Goal: Communication & Community: Answer question/provide support

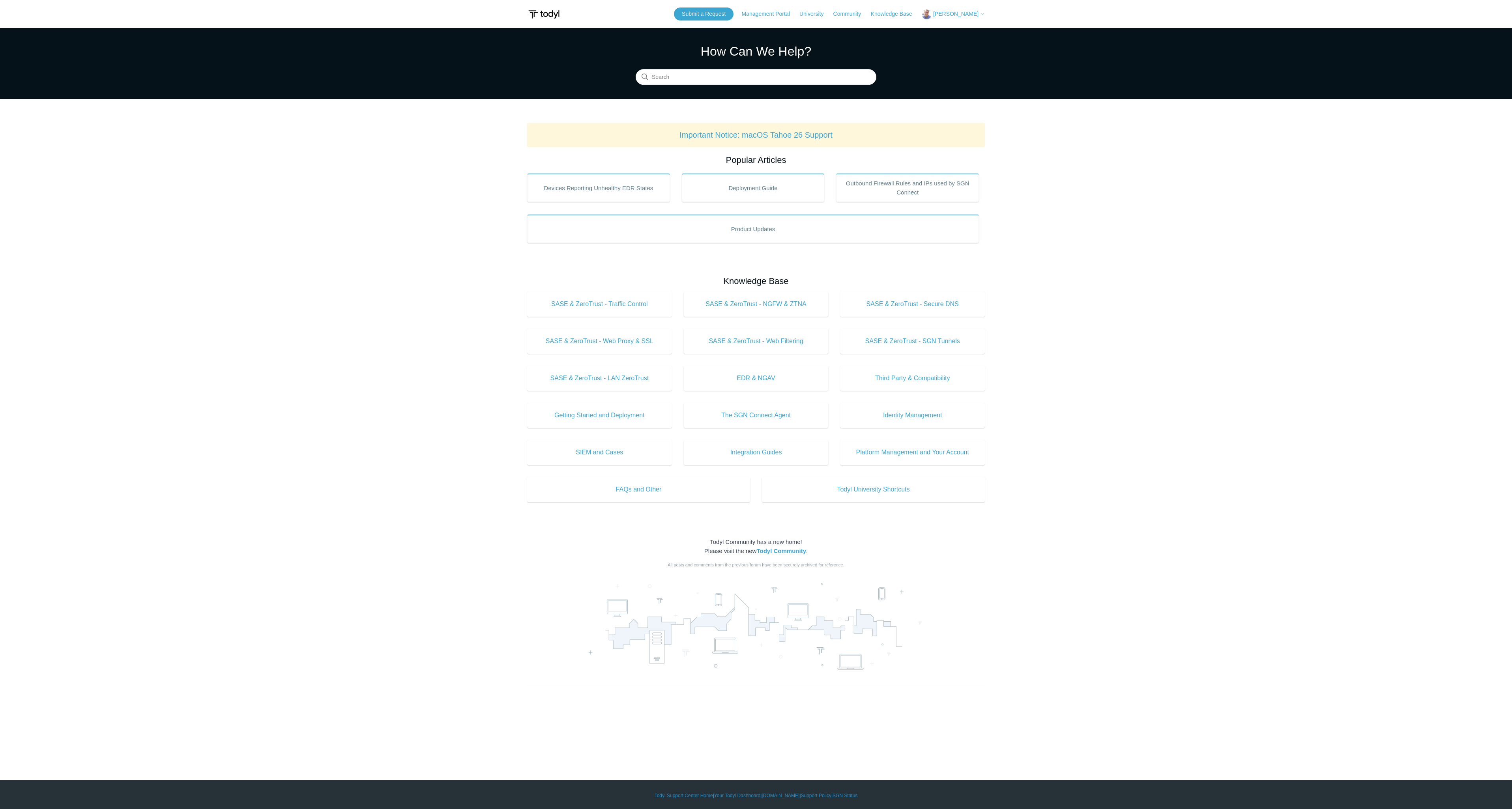
click at [981, 15] on icon at bounding box center [983, 14] width 5 height 5
click at [970, 31] on link "My Support Requests" at bounding box center [960, 31] width 77 height 14
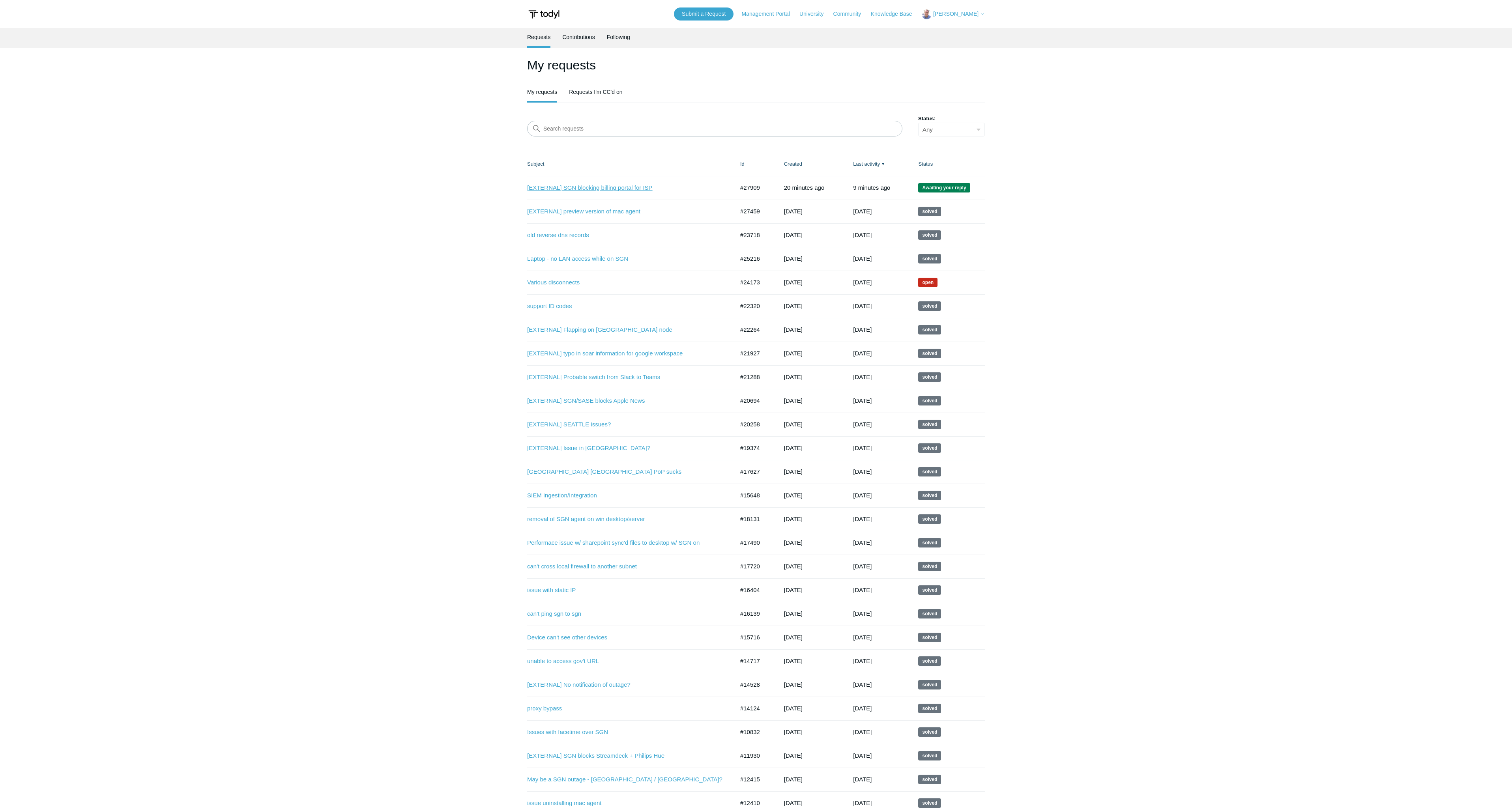
click at [615, 188] on link "[EXTERNAL] SGN blocking billing portal for ISP" at bounding box center [625, 188] width 195 height 9
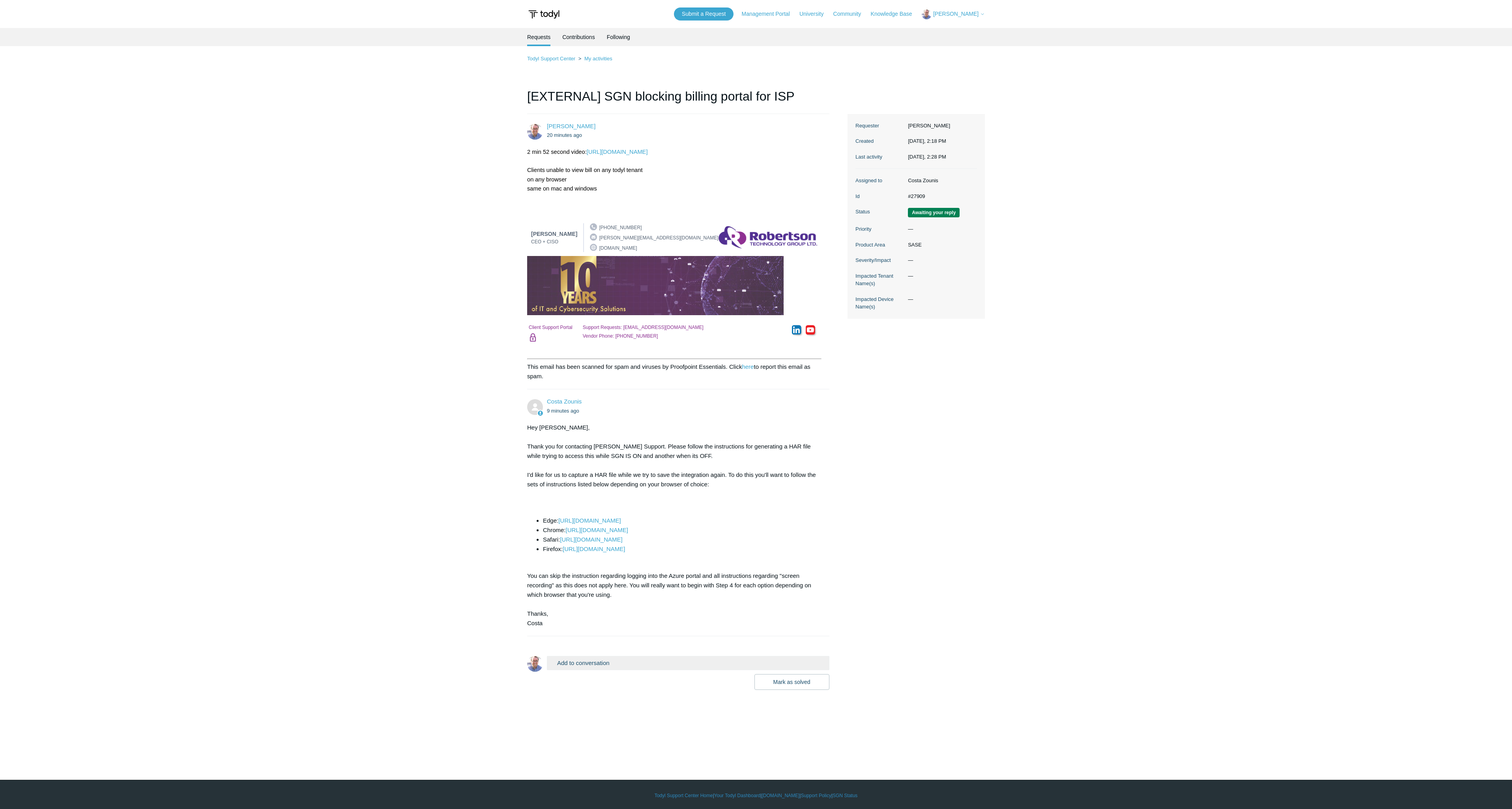
click at [696, 665] on button "Add to conversation" at bounding box center [688, 663] width 282 height 14
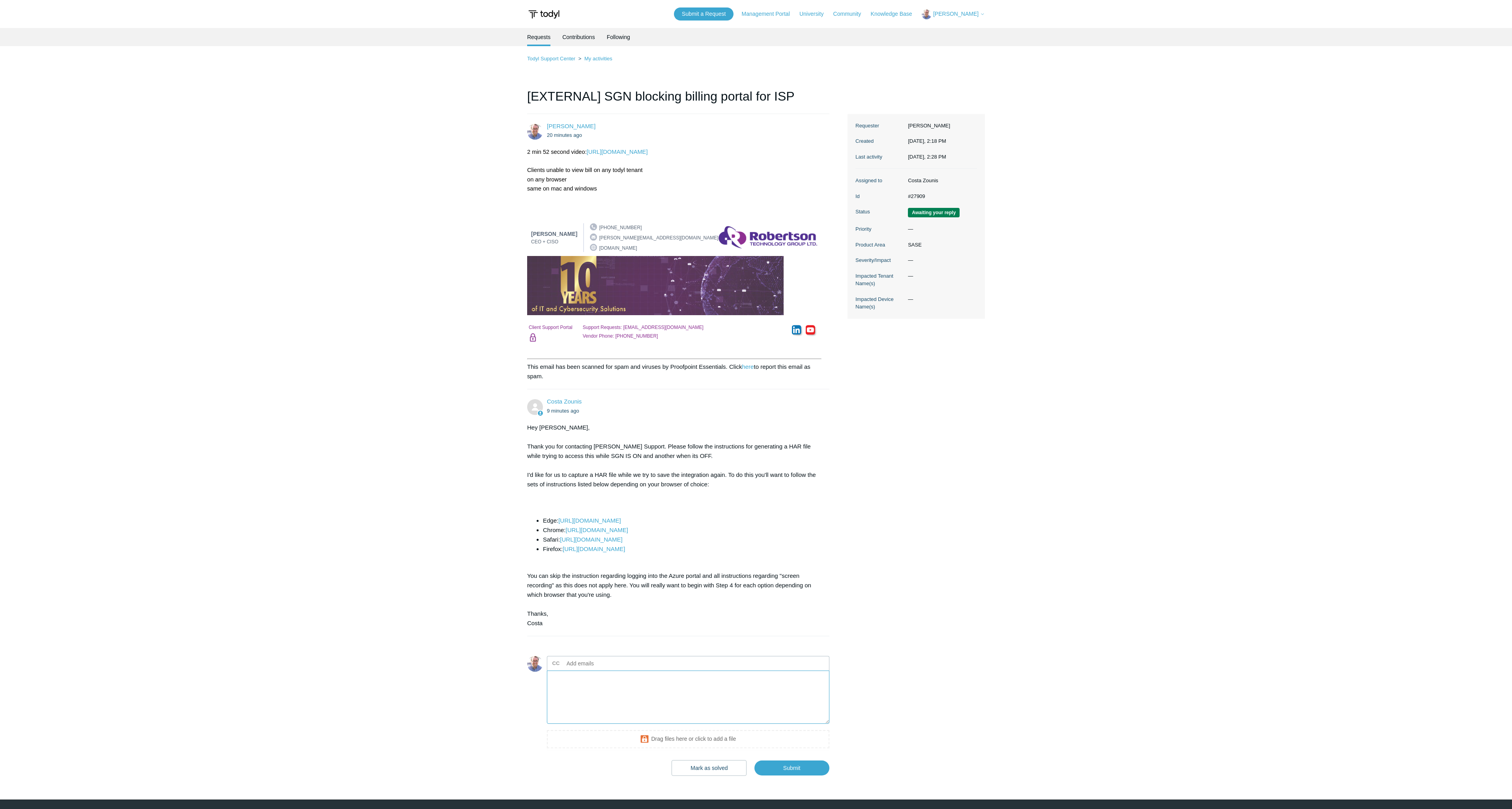
scroll to position [22, 0]
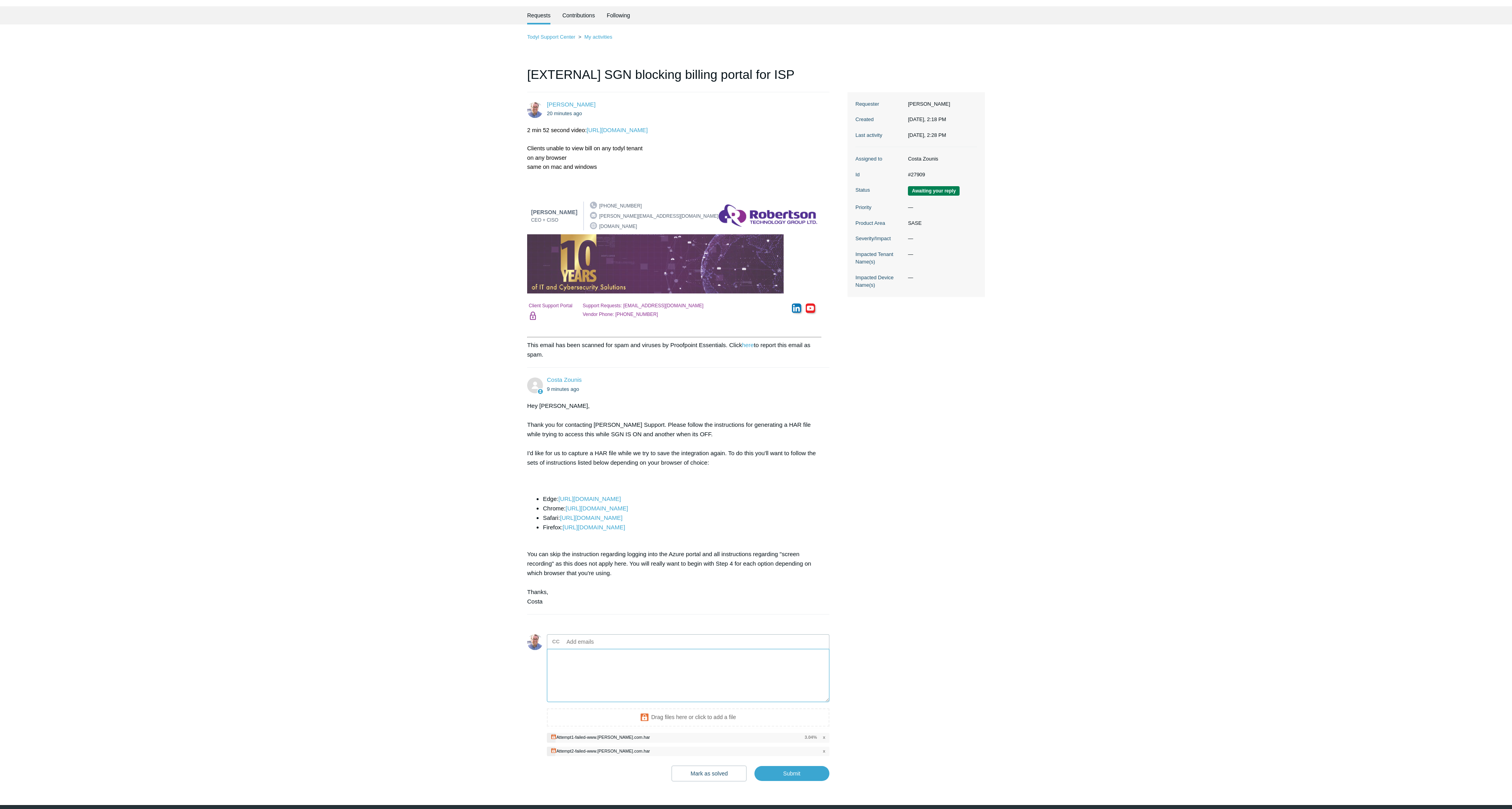
click at [649, 661] on textarea "Add your reply" at bounding box center [688, 675] width 282 height 53
type textarea "l"
click at [794, 770] on input "Submit" at bounding box center [792, 773] width 75 height 16
type textarea "har files attached (I believe I did it correctly) This ticket includes a secure…"
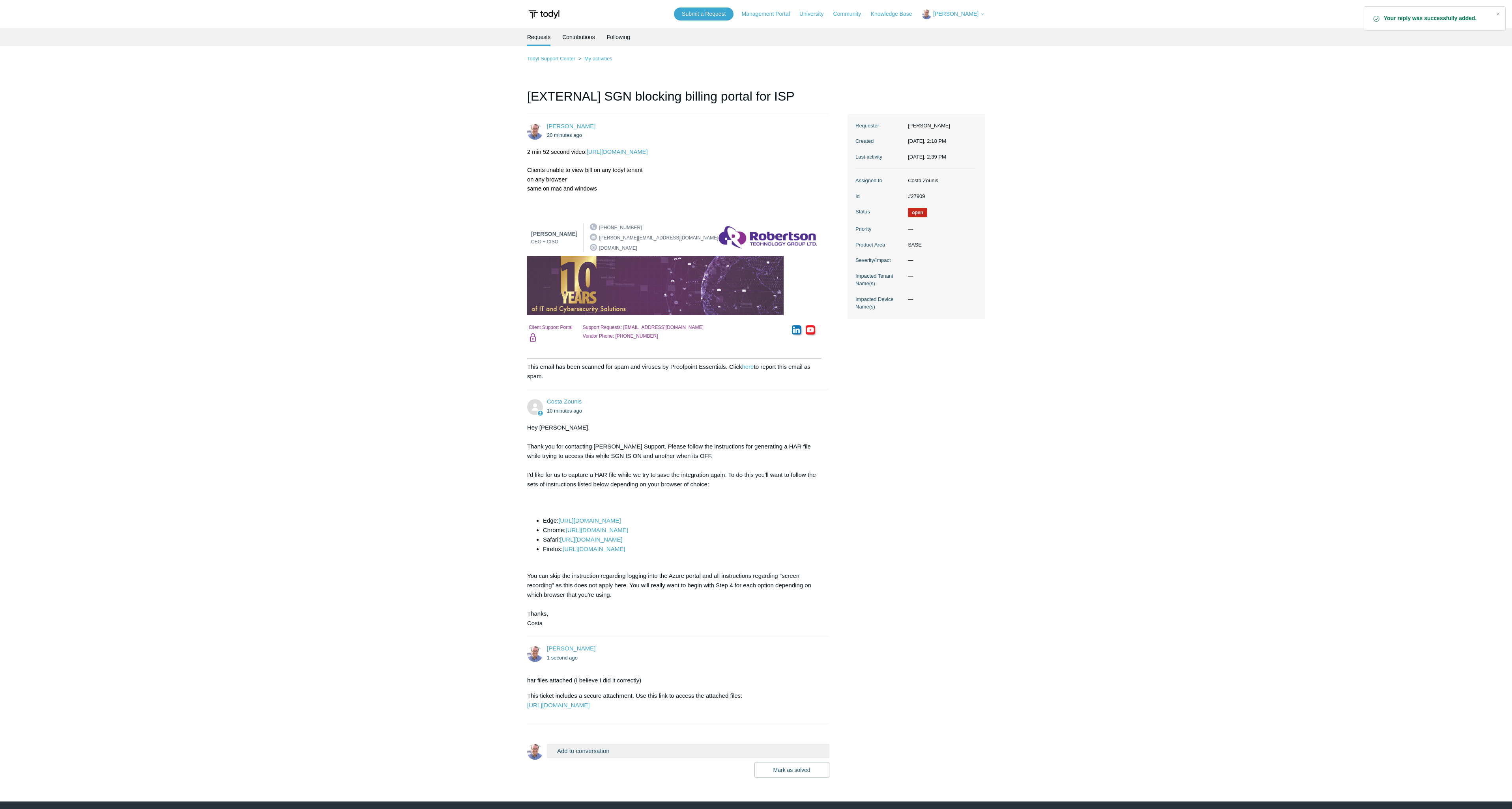
click at [944, 652] on div "Ian Robertson 20 minutes ago 2 min 52 second video: https://app.screencast.com/…" at bounding box center [756, 445] width 458 height 664
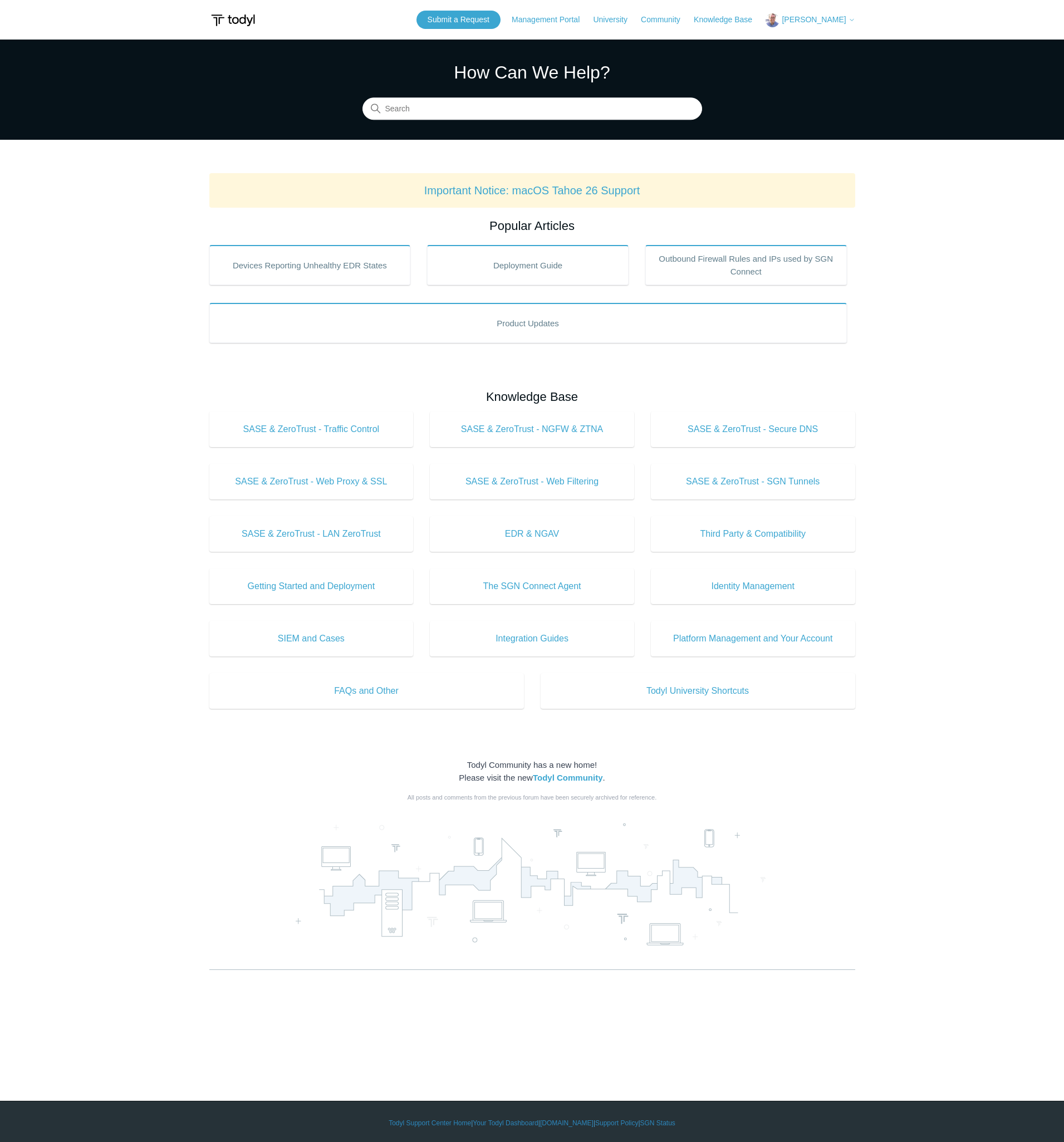
click at [813, 17] on span "[PERSON_NAME]" at bounding box center [813, 19] width 64 height 9
click at [821, 46] on link "My Support Requests" at bounding box center [820, 44] width 108 height 20
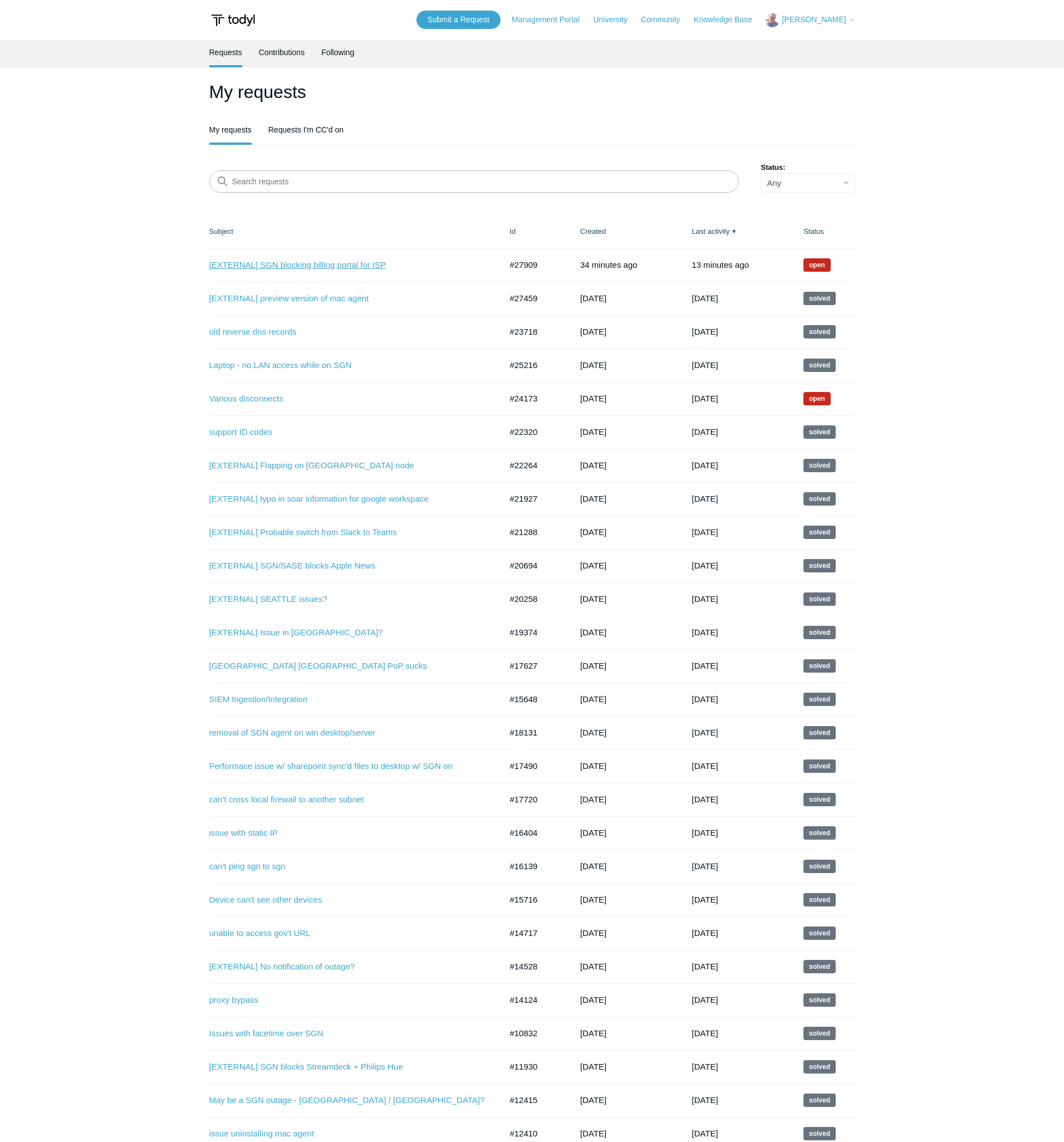
click at [353, 260] on link "[EXTERNAL] SGN blocking billing portal for ISP" at bounding box center [347, 265] width 276 height 12
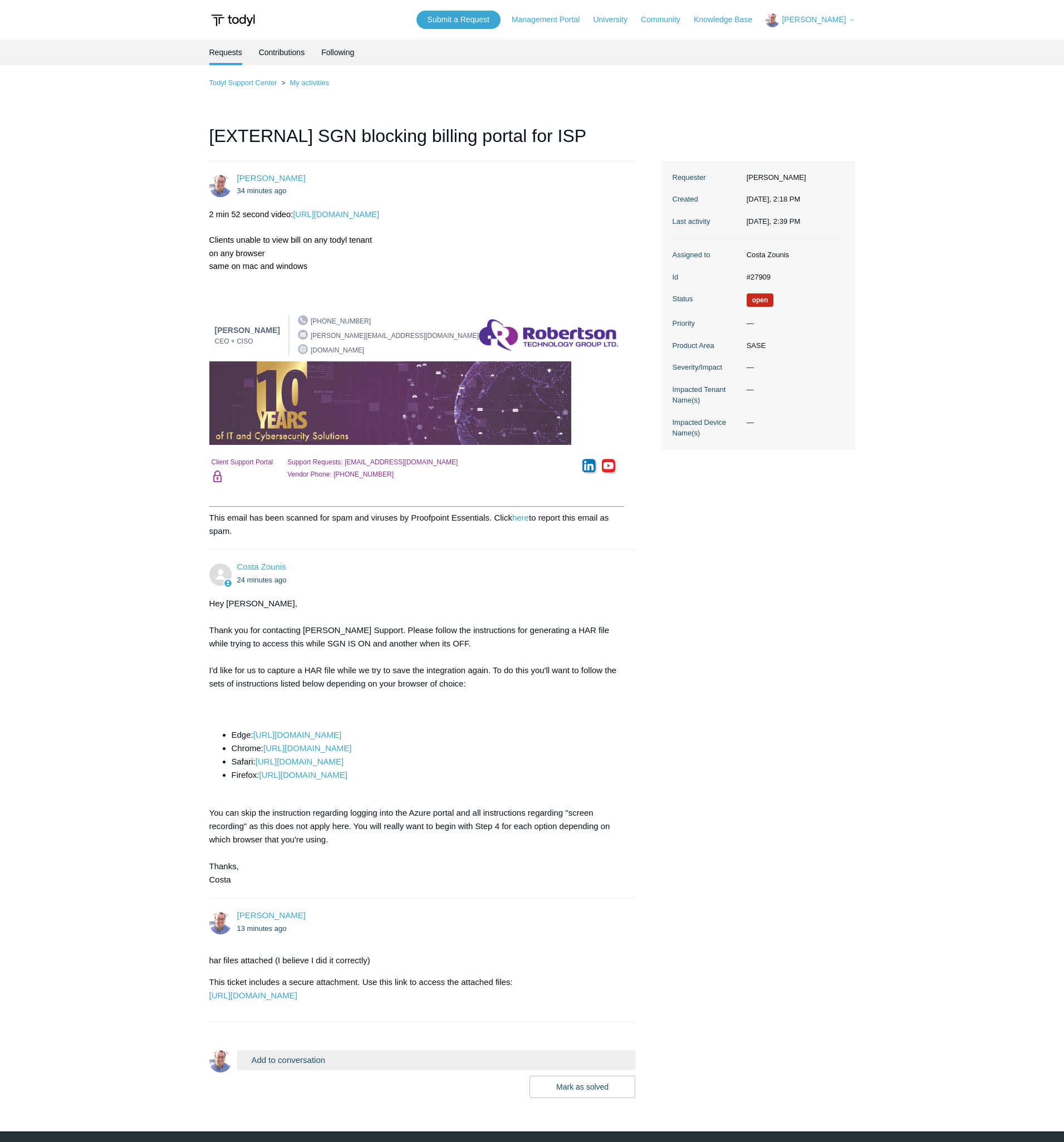
scroll to position [60, 0]
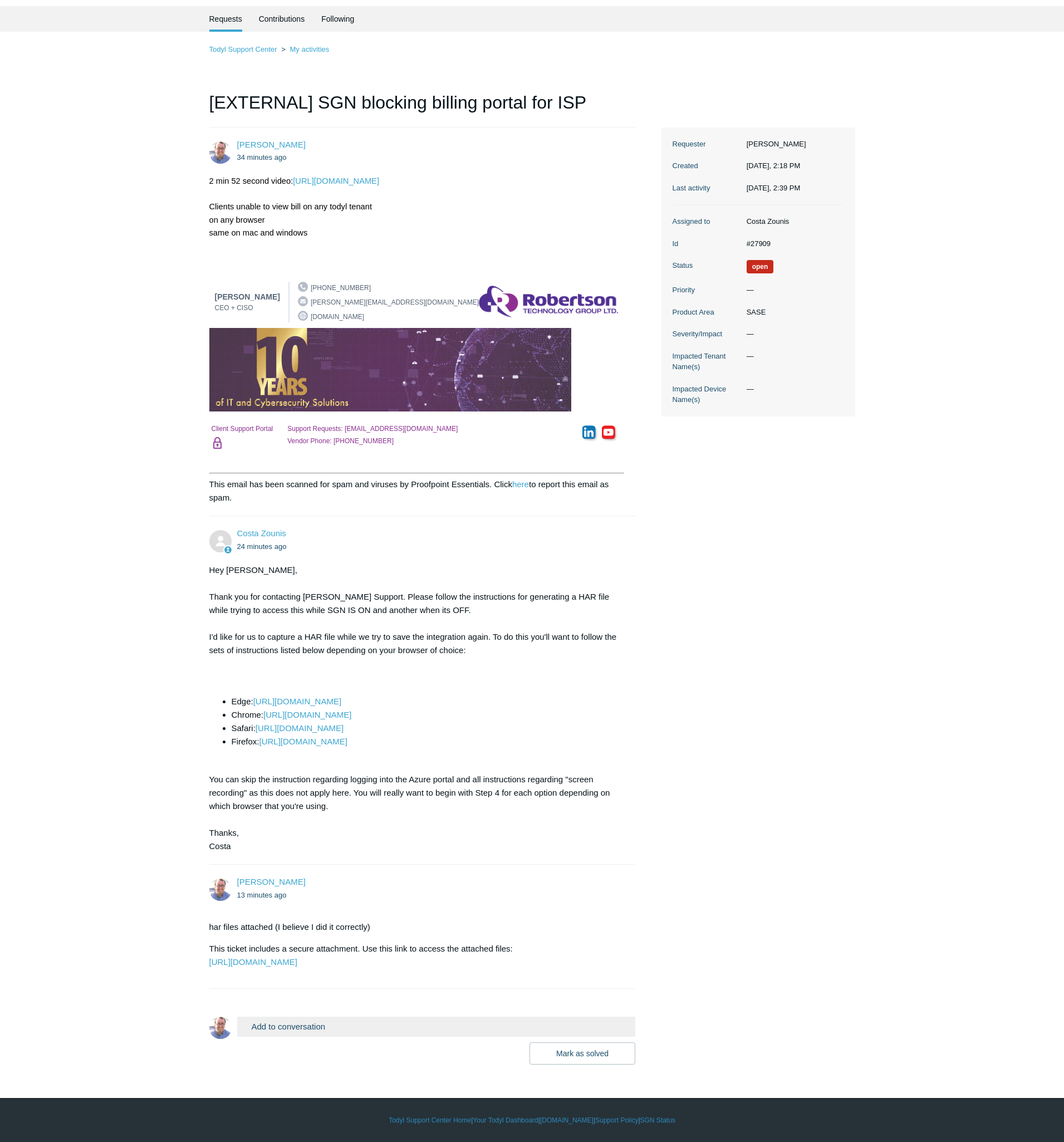
click at [317, 1043] on div "Mark as solved Submit" at bounding box center [436, 1053] width 398 height 22
click at [317, 1039] on div "Add to conversation CC Add emails Drag files here or click to add a file Mark a…" at bounding box center [436, 1039] width 398 height 47
click at [311, 1031] on button "Add to conversation" at bounding box center [436, 1026] width 398 height 20
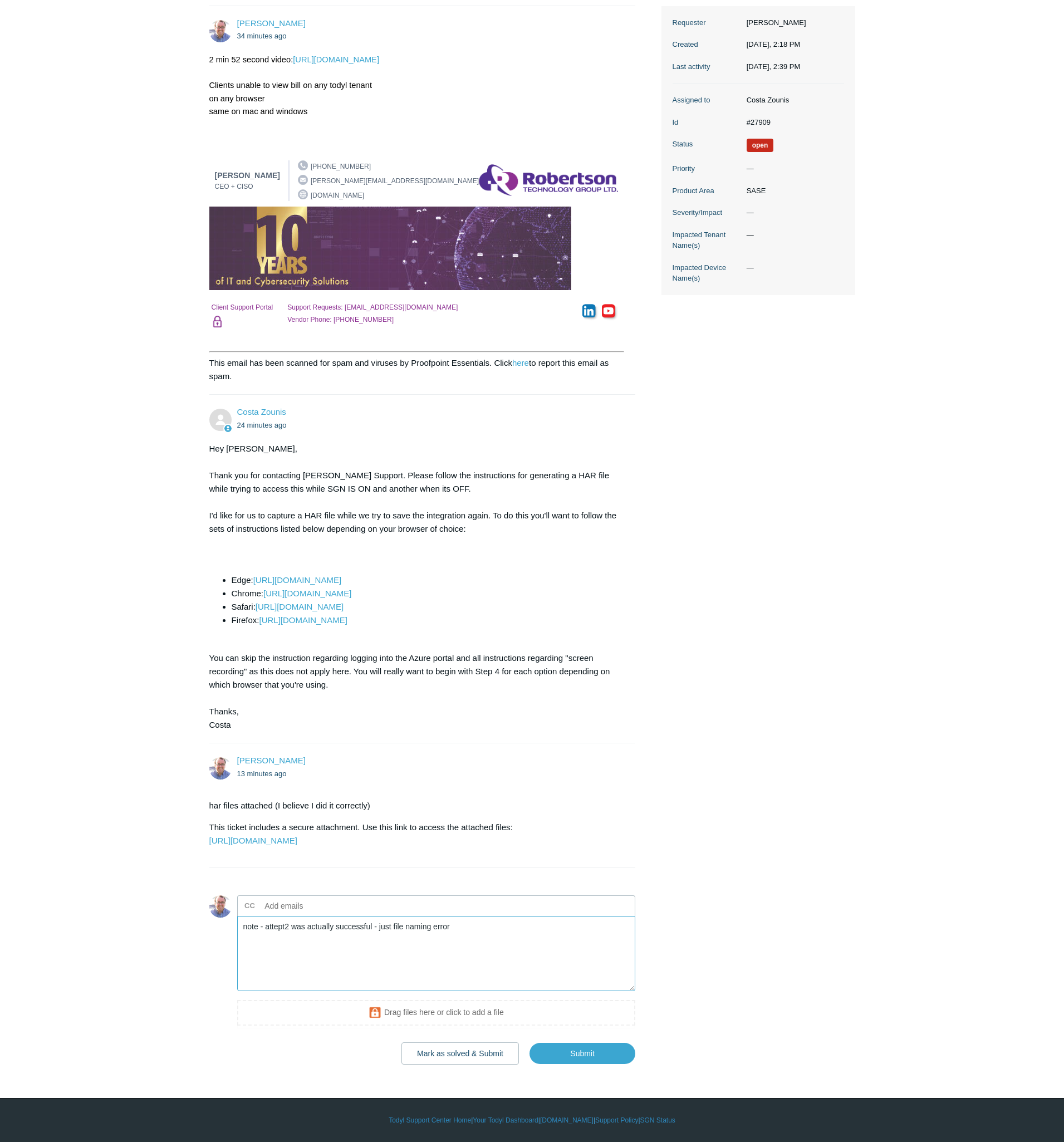
scroll to position [181, 0]
click at [278, 929] on textarea "note - attept2 was actually successful - just file naming error" at bounding box center [436, 953] width 398 height 75
type textarea "note - attempt2 was actually successful - just file naming error"
click at [594, 1053] on input "Submit" at bounding box center [582, 1053] width 106 height 22
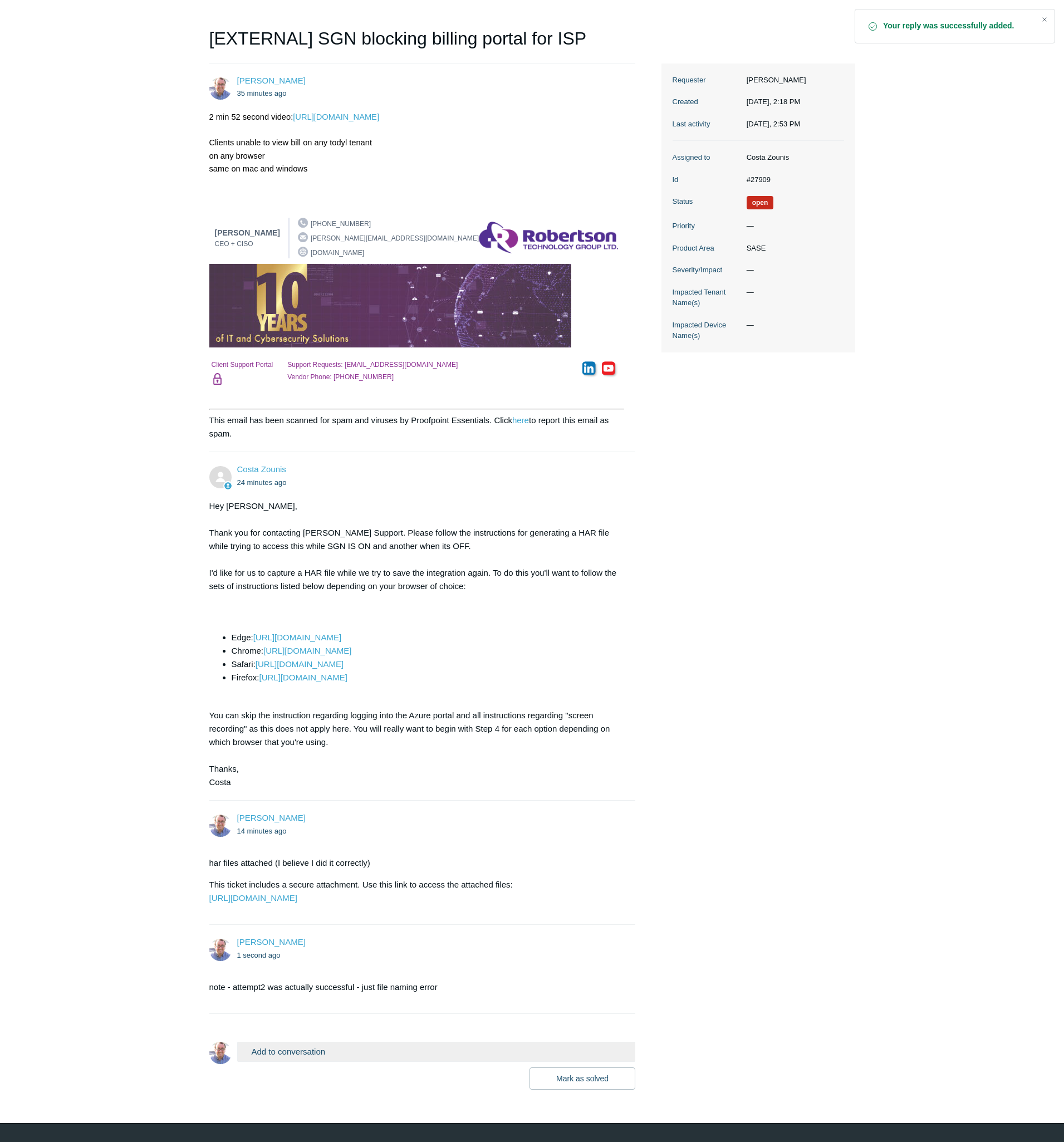
scroll to position [149, 0]
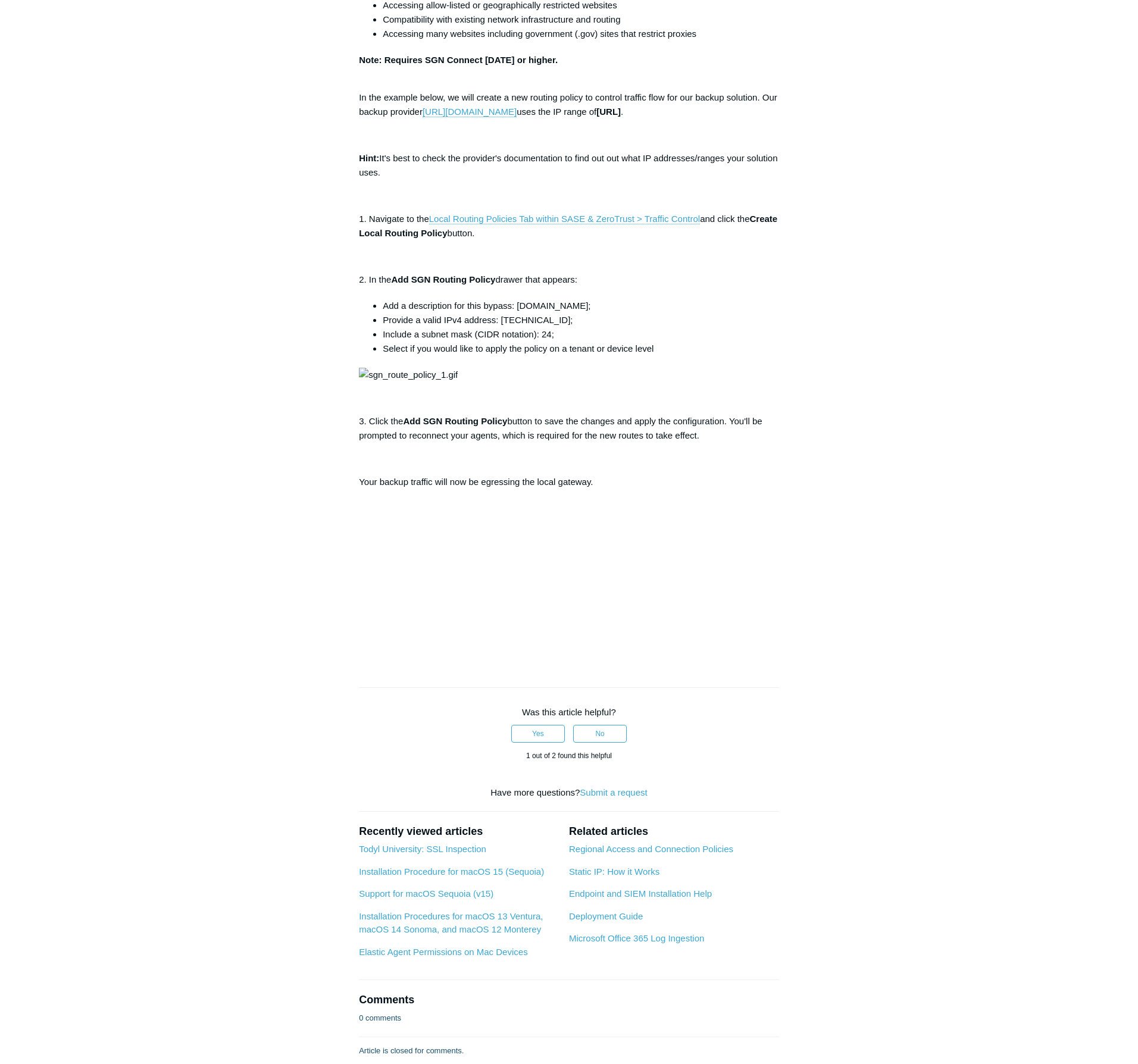
scroll to position [297, 0]
